Goal: Task Accomplishment & Management: Use online tool/utility

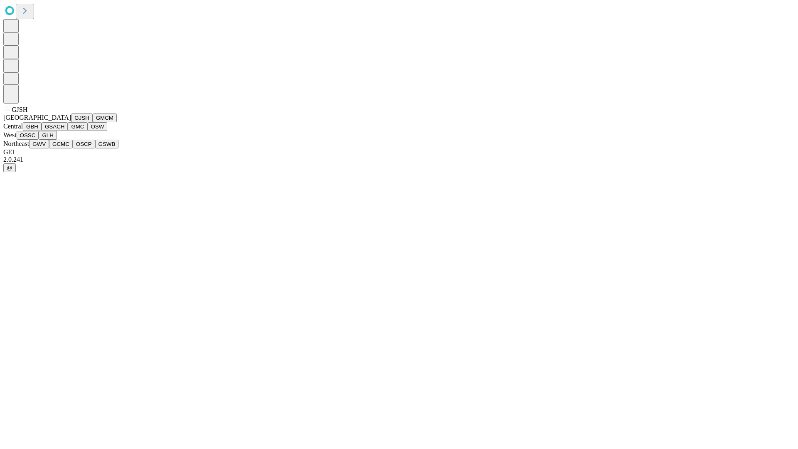
click at [71, 122] on button "GJSH" at bounding box center [82, 118] width 22 height 9
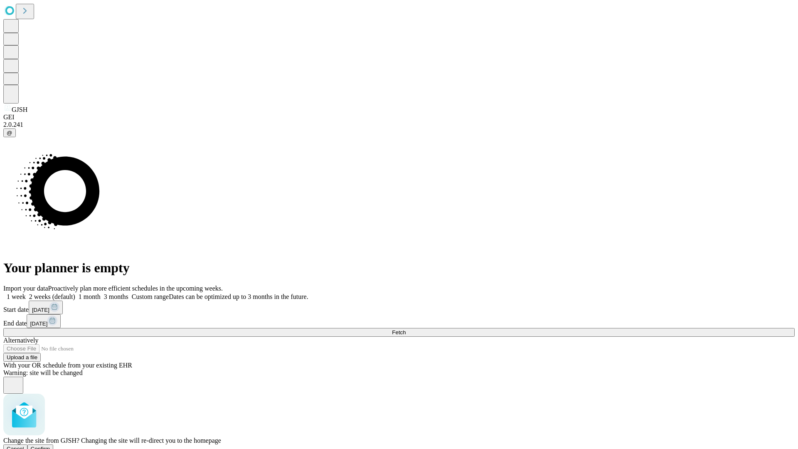
click at [50, 446] on span "Confirm" at bounding box center [41, 449] width 20 height 6
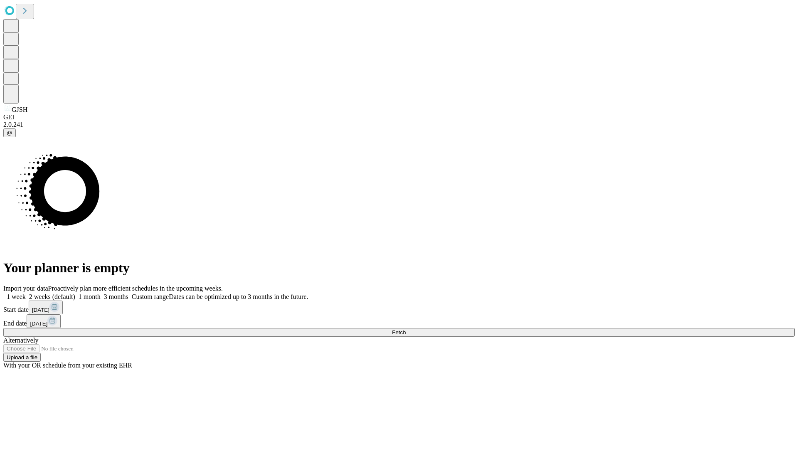
click at [75, 293] on label "2 weeks (default)" at bounding box center [50, 296] width 49 height 7
click at [406, 329] on span "Fetch" at bounding box center [399, 332] width 14 height 6
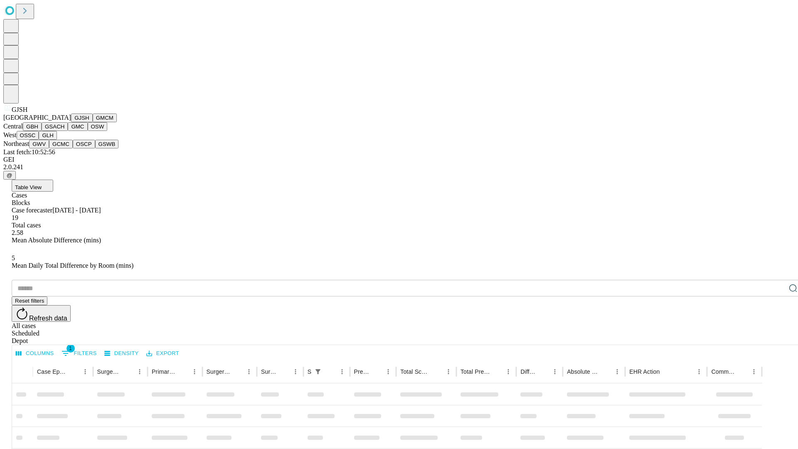
click at [93, 122] on button "GMCM" at bounding box center [105, 118] width 24 height 9
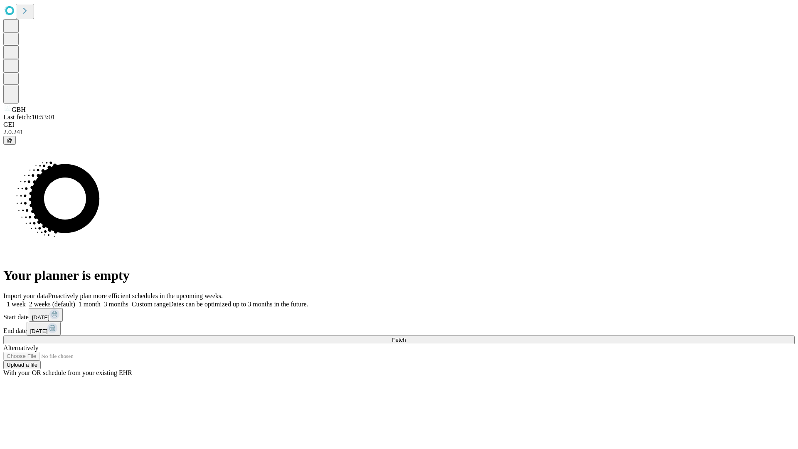
click at [75, 301] on label "2 weeks (default)" at bounding box center [50, 304] width 49 height 7
click at [406, 337] on span "Fetch" at bounding box center [399, 340] width 14 height 6
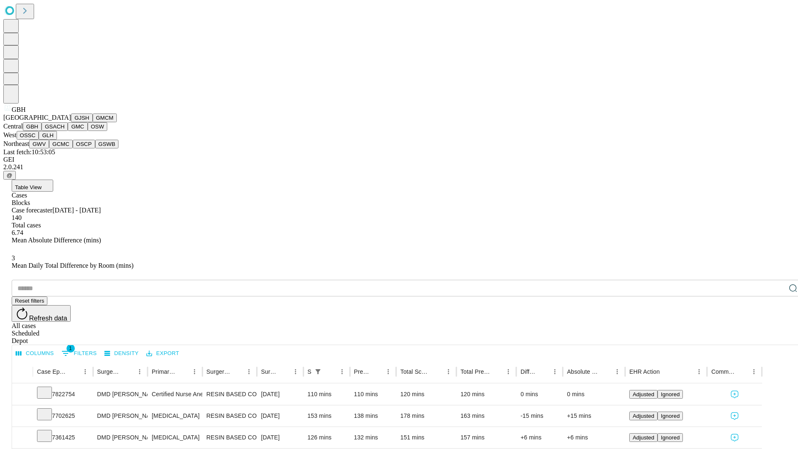
click at [64, 131] on button "GSACH" at bounding box center [55, 126] width 26 height 9
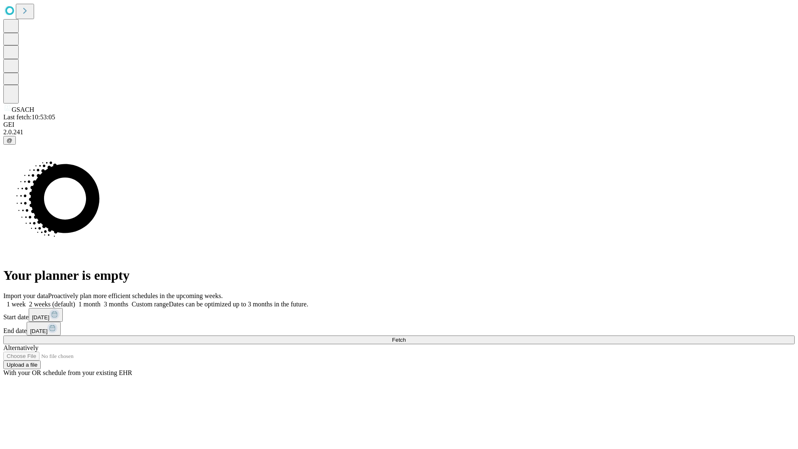
click at [406, 337] on span "Fetch" at bounding box center [399, 340] width 14 height 6
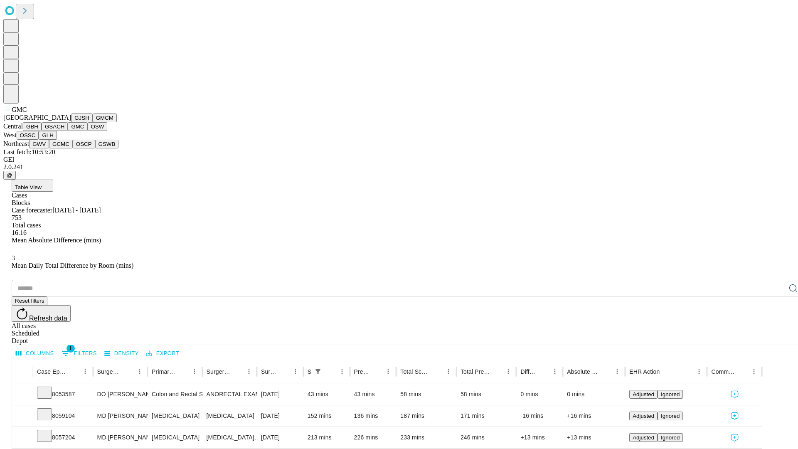
click at [88, 131] on button "OSW" at bounding box center [98, 126] width 20 height 9
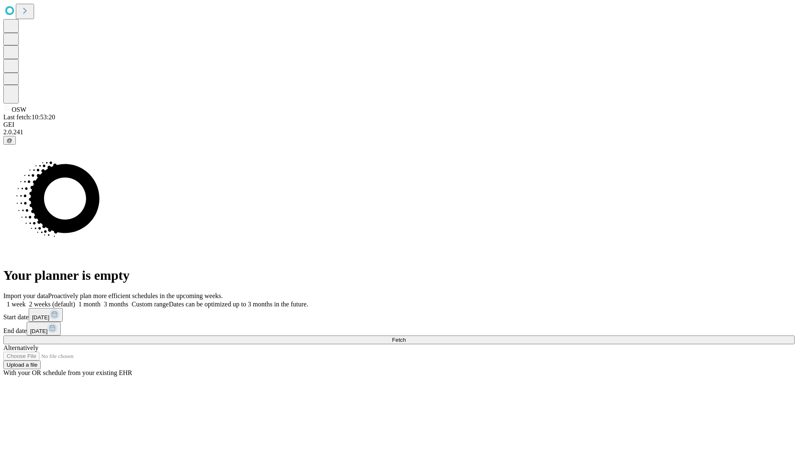
click at [75, 301] on label "2 weeks (default)" at bounding box center [50, 304] width 49 height 7
click at [406, 337] on span "Fetch" at bounding box center [399, 340] width 14 height 6
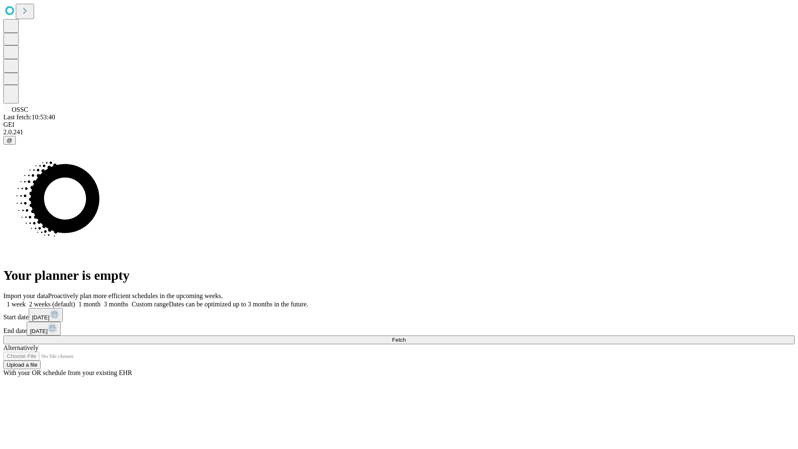
click at [75, 301] on label "2 weeks (default)" at bounding box center [50, 304] width 49 height 7
click at [406, 337] on span "Fetch" at bounding box center [399, 340] width 14 height 6
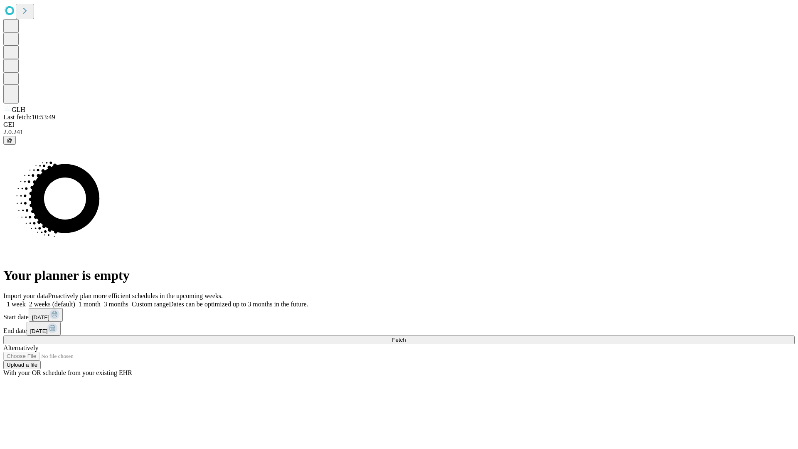
click at [75, 301] on label "2 weeks (default)" at bounding box center [50, 304] width 49 height 7
click at [406, 337] on span "Fetch" at bounding box center [399, 340] width 14 height 6
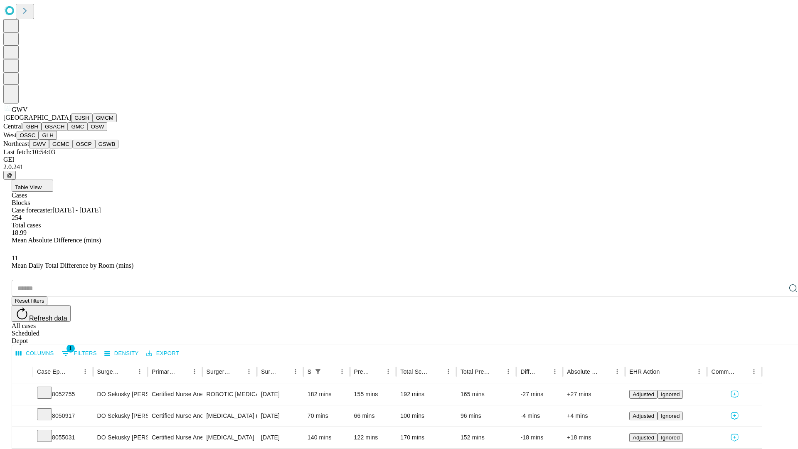
click at [64, 148] on button "GCMC" at bounding box center [61, 144] width 24 height 9
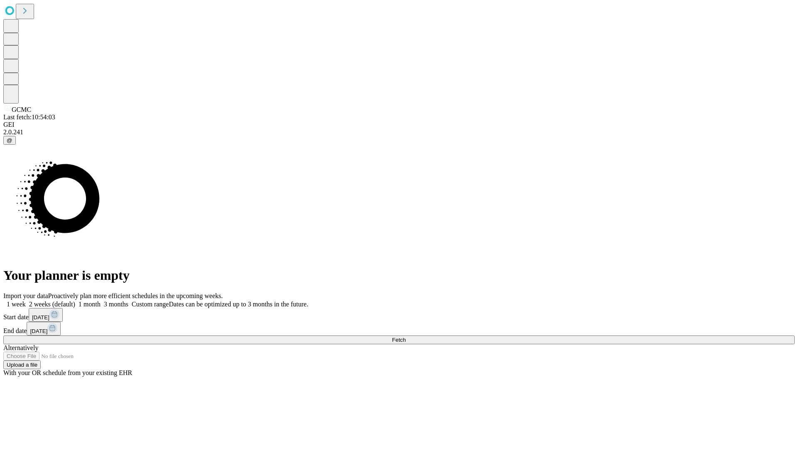
click at [75, 301] on label "2 weeks (default)" at bounding box center [50, 304] width 49 height 7
click at [406, 337] on span "Fetch" at bounding box center [399, 340] width 14 height 6
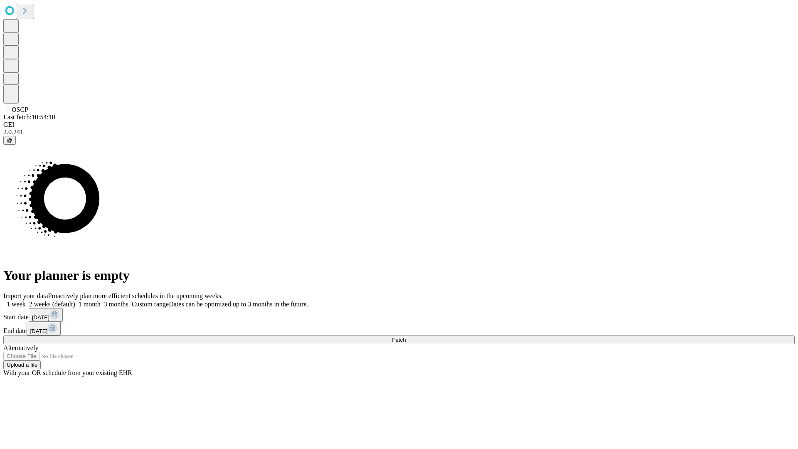
click at [406, 337] on span "Fetch" at bounding box center [399, 340] width 14 height 6
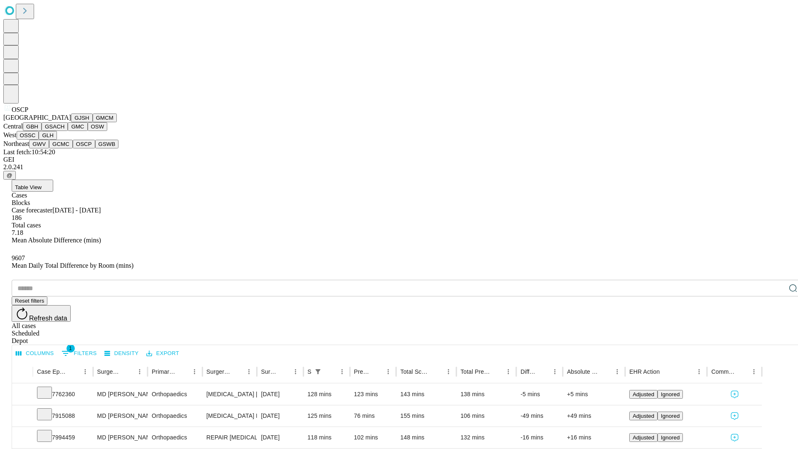
click at [95, 148] on button "GSWB" at bounding box center [107, 144] width 24 height 9
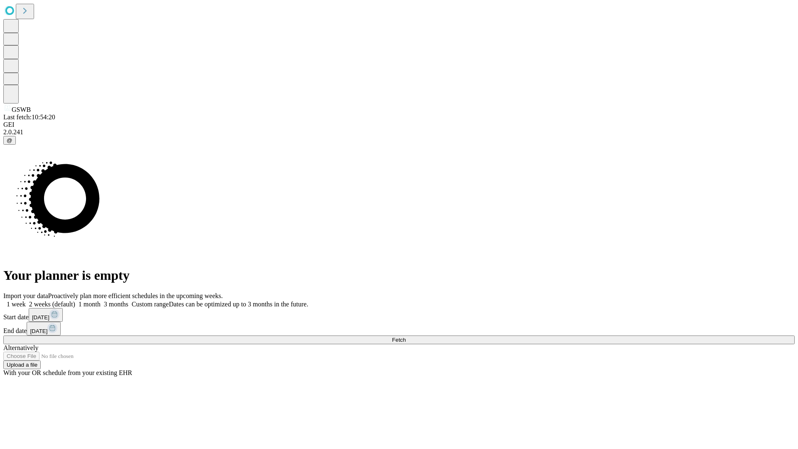
click at [75, 301] on label "2 weeks (default)" at bounding box center [50, 304] width 49 height 7
click at [406, 337] on span "Fetch" at bounding box center [399, 340] width 14 height 6
